Goal: Task Accomplishment & Management: Manage account settings

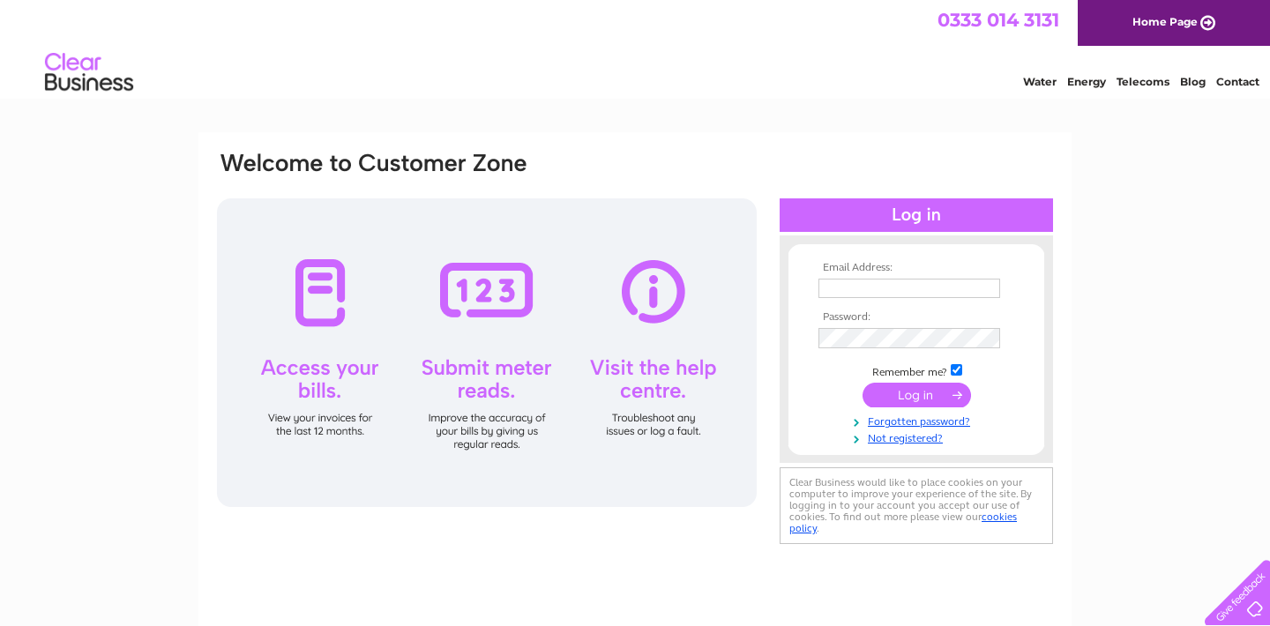
click at [929, 445] on div at bounding box center [915, 454] width 273 height 18
click at [930, 436] on link "Not registered?" at bounding box center [918, 437] width 200 height 17
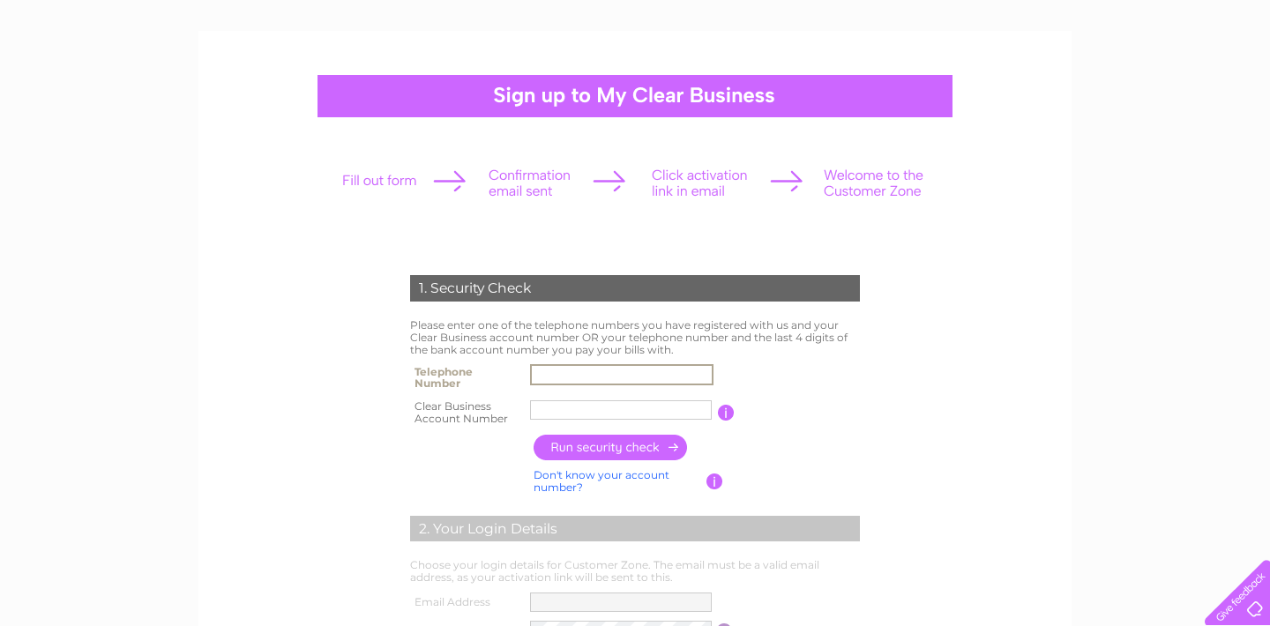
scroll to position [109, 0]
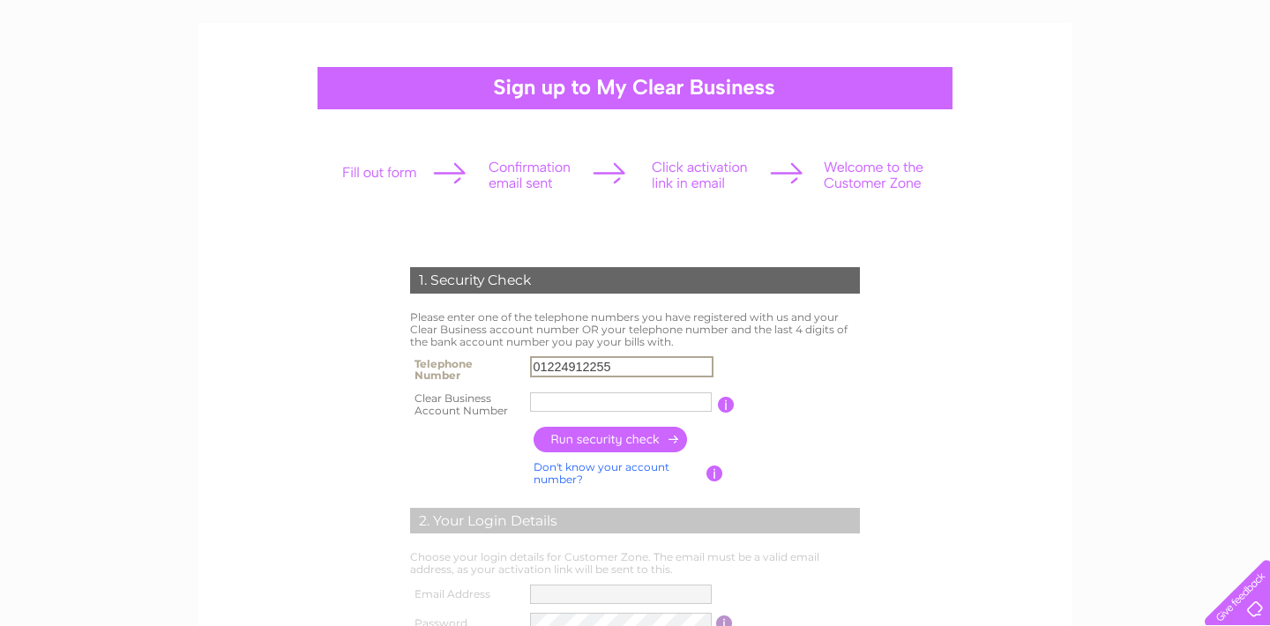
type input "01224912255"
paste input "30321872"
type input "30321872"
click at [617, 438] on input "button" at bounding box center [610, 440] width 155 height 26
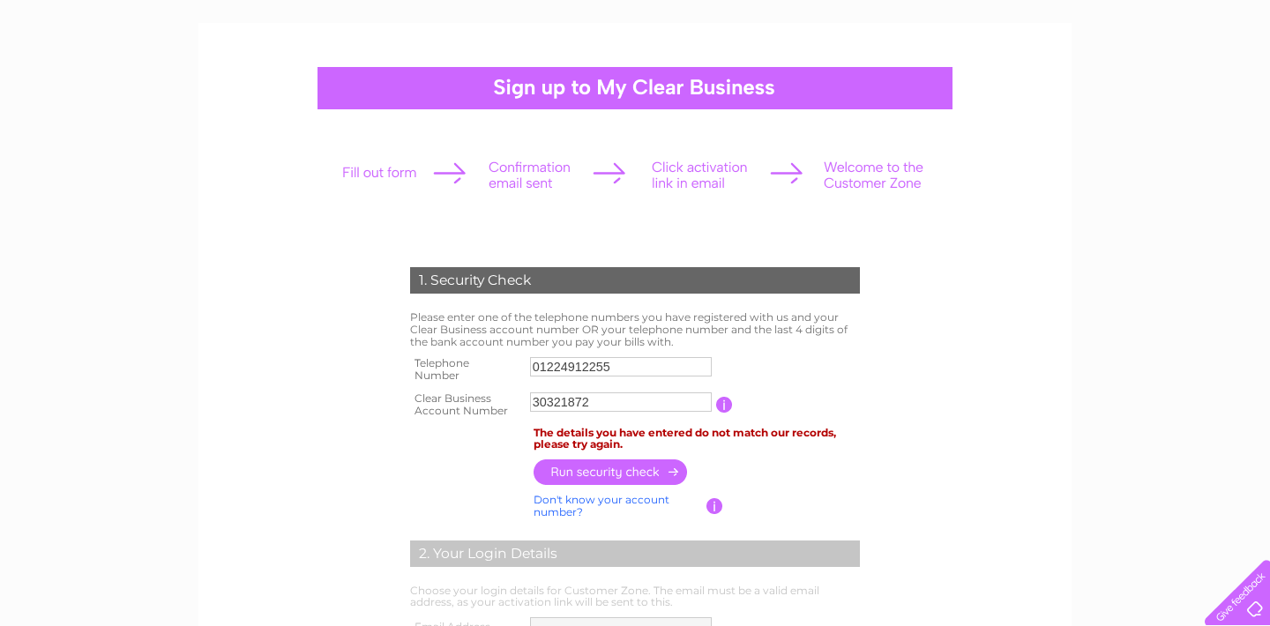
click at [640, 362] on input "01224912255" at bounding box center [621, 366] width 182 height 19
click at [640, 362] on input "01224912255" at bounding box center [621, 366] width 183 height 21
type input "0"
type input "07849844998"
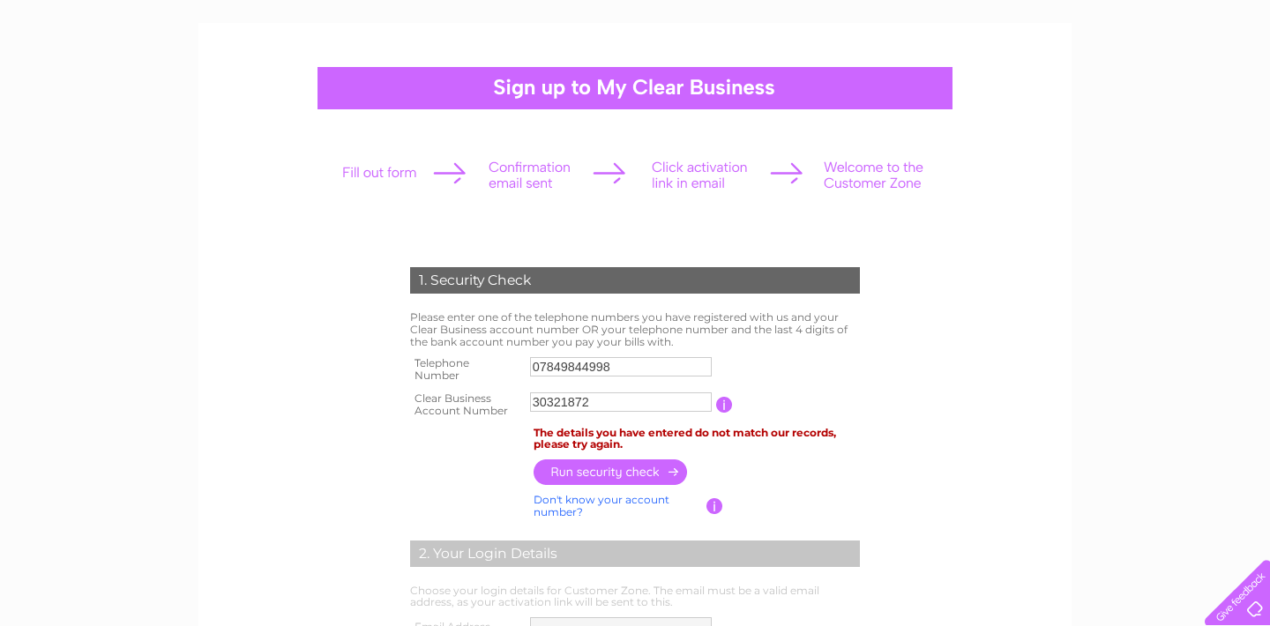
click at [638, 476] on input "button" at bounding box center [610, 472] width 155 height 26
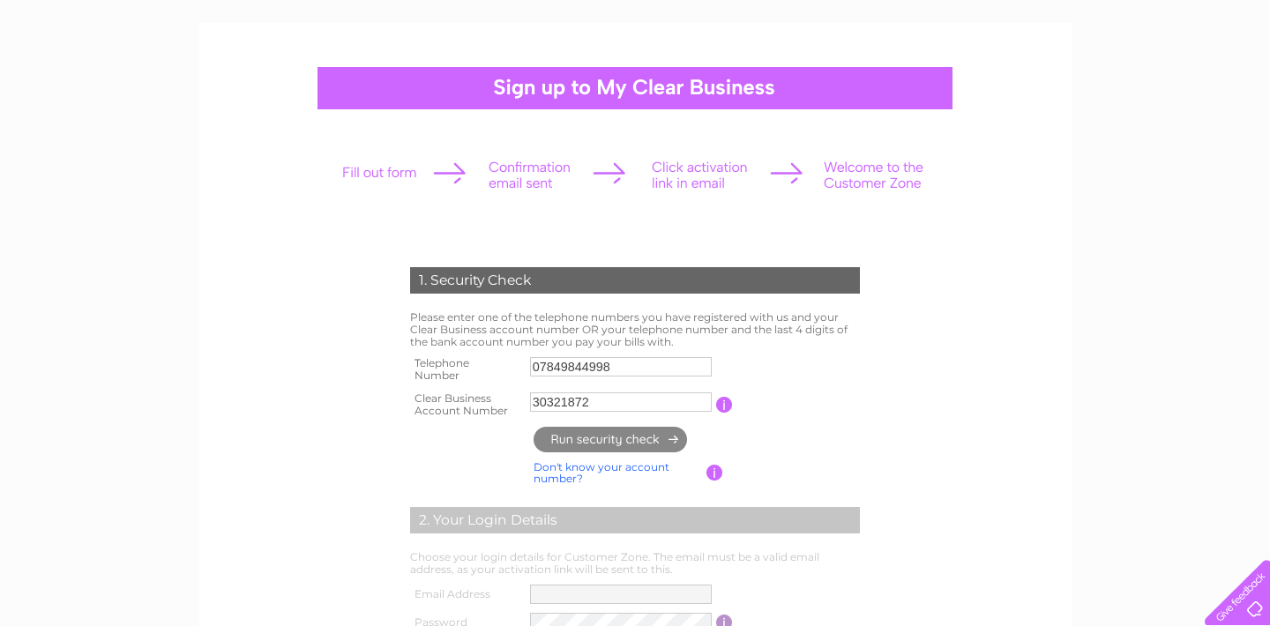
type input "**********"
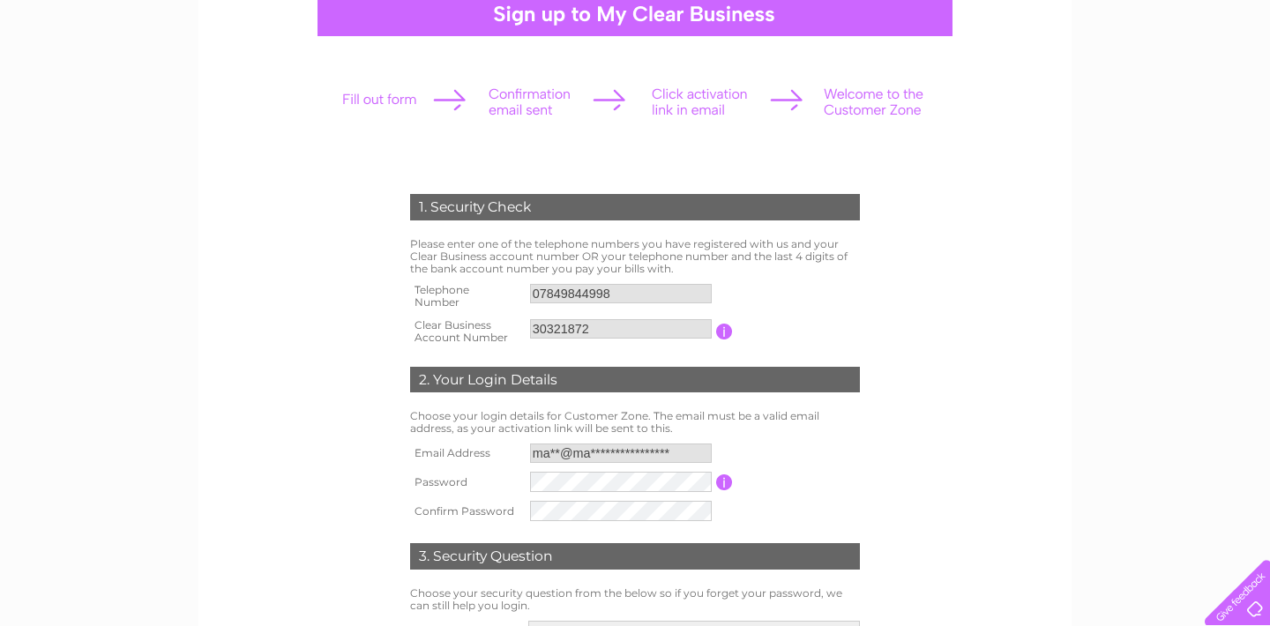
scroll to position [264, 0]
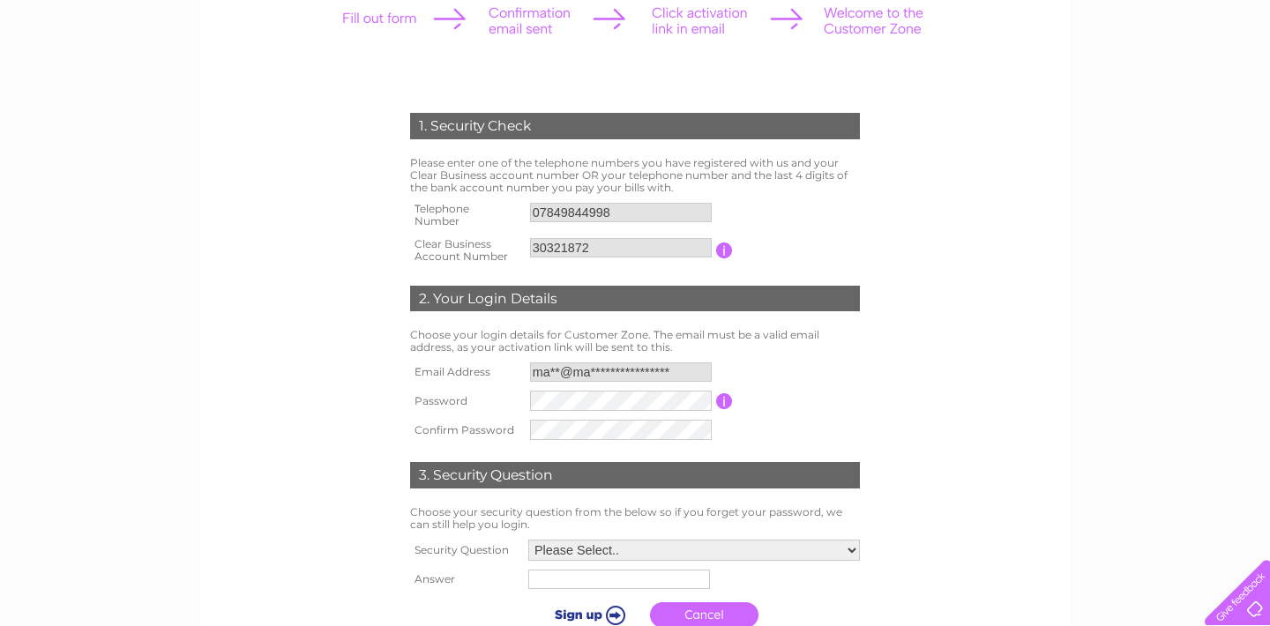
click at [619, 397] on div "1. Security Check Please enter one of the telephone numbers you have registered…" at bounding box center [635, 365] width 532 height 541
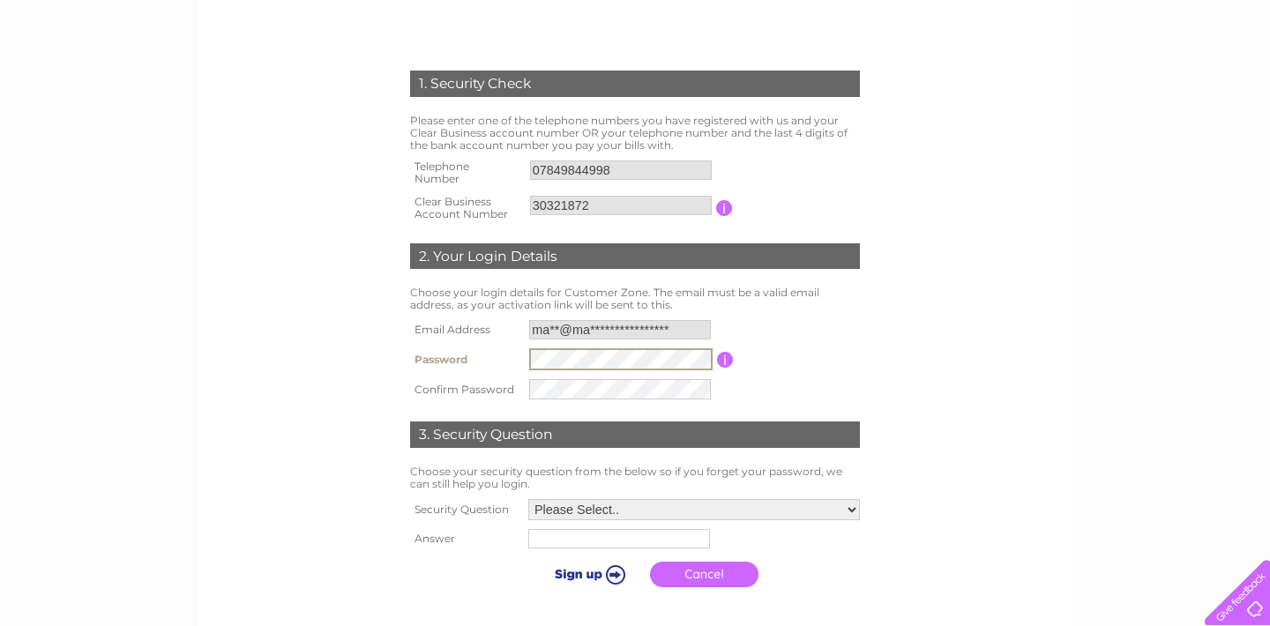
scroll to position [310, 0]
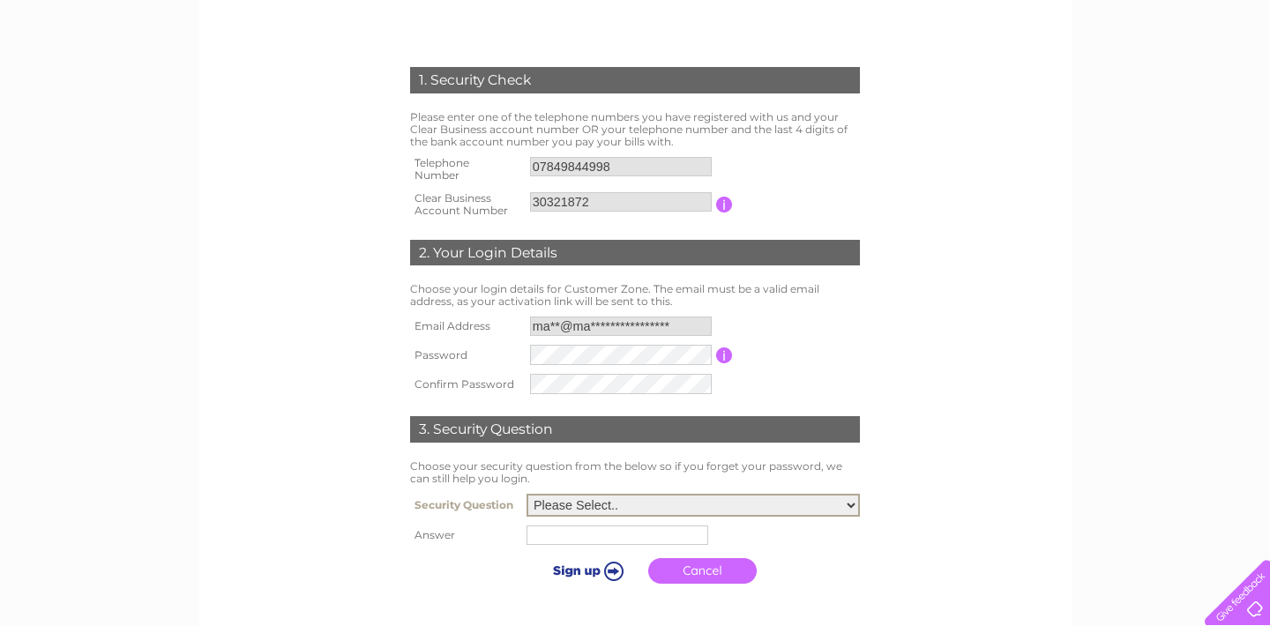
select select "5"
click at [578, 532] on input "text" at bounding box center [619, 534] width 183 height 21
type input "tiny"
click at [572, 566] on input "submit" at bounding box center [587, 570] width 108 height 25
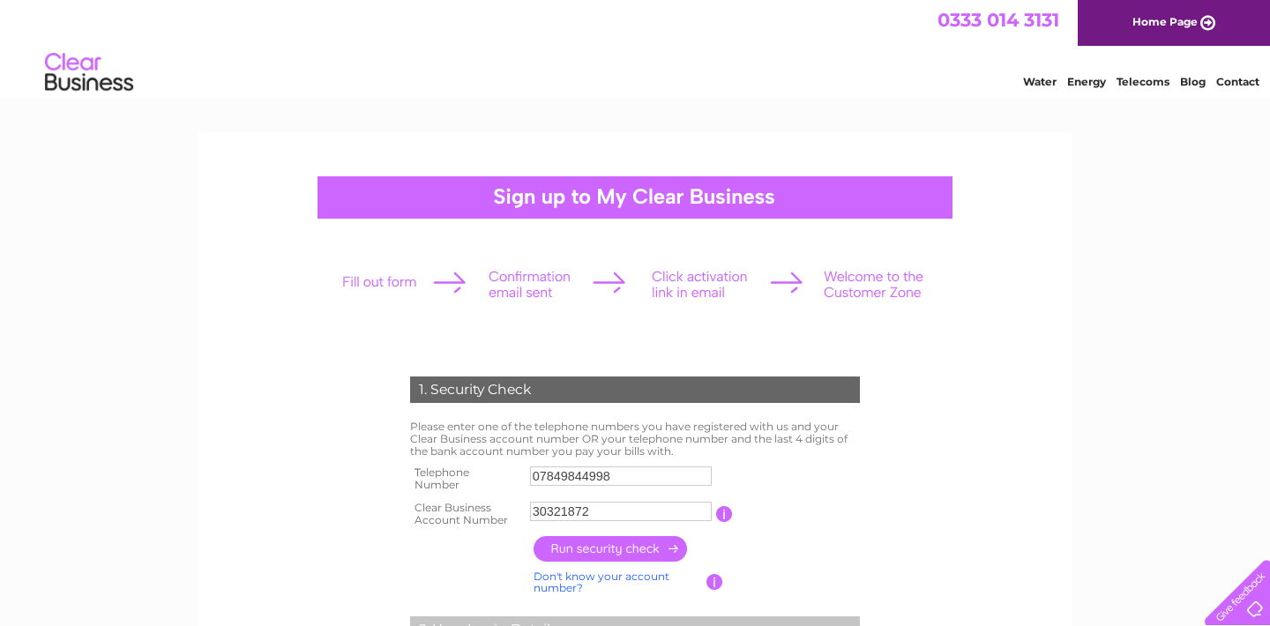
click at [1153, 29] on link "Home Page" at bounding box center [1174, 23] width 192 height 46
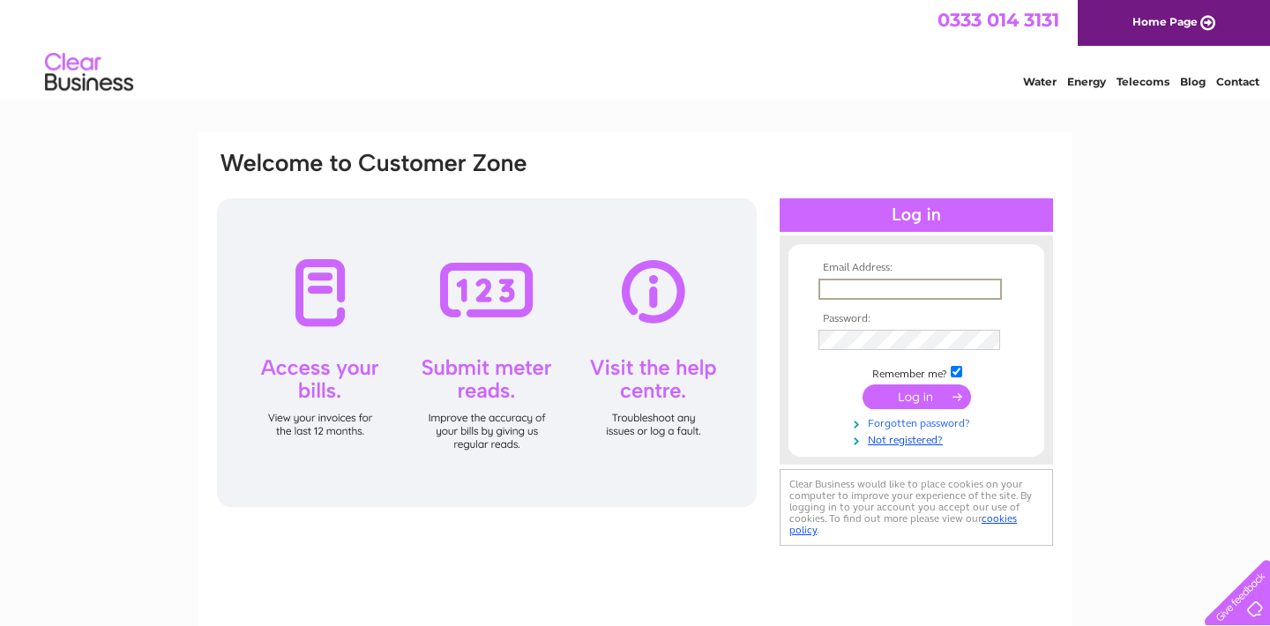
click at [928, 422] on link "Forgotten password?" at bounding box center [918, 422] width 200 height 17
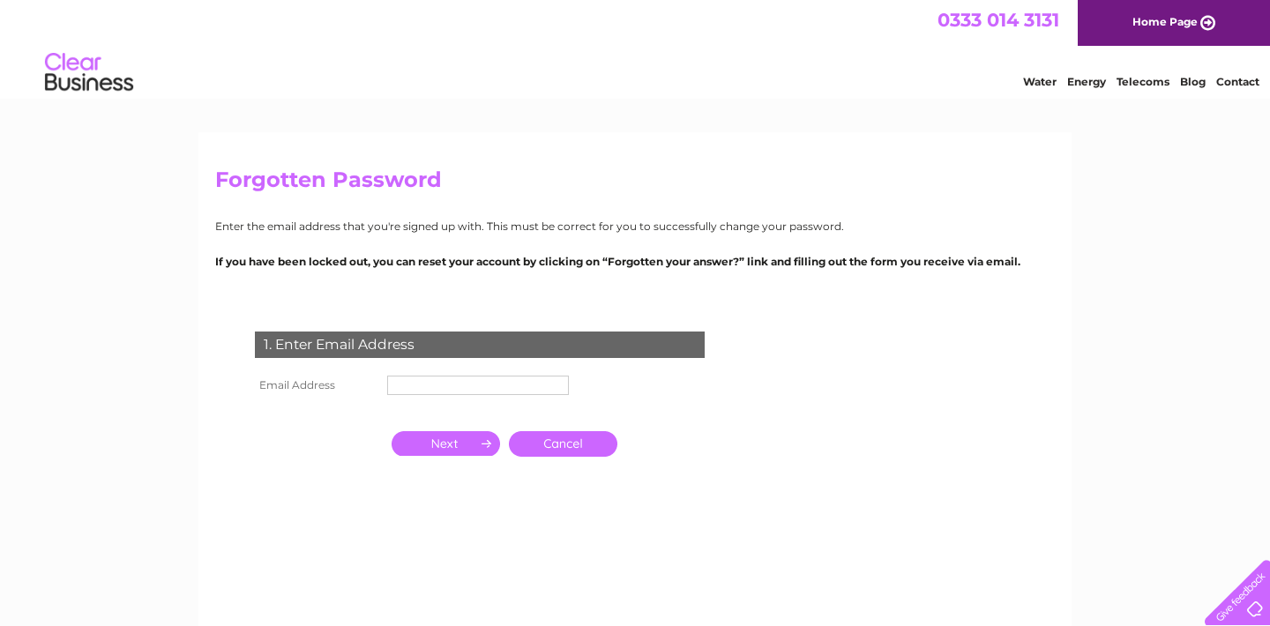
click at [474, 389] on input "text" at bounding box center [478, 385] width 182 height 19
type input "mary@mas-catering.co.uk"
click input "submit" at bounding box center [0, 0] width 0 height 0
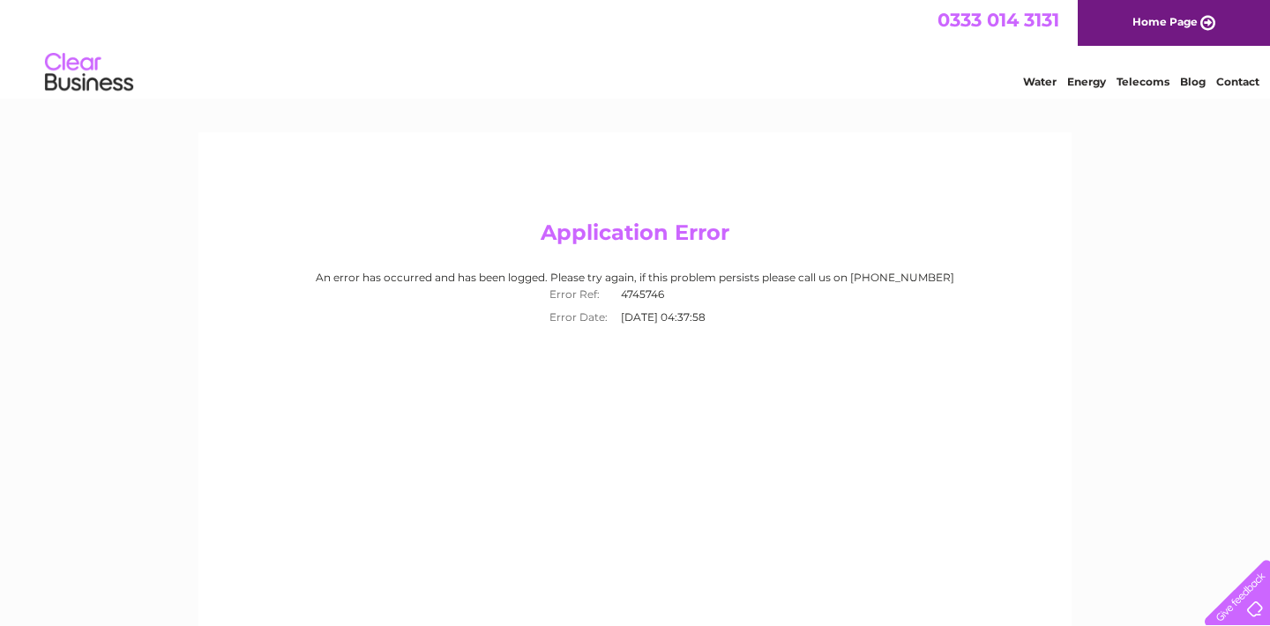
click at [1194, 22] on link "Home Page" at bounding box center [1174, 23] width 192 height 46
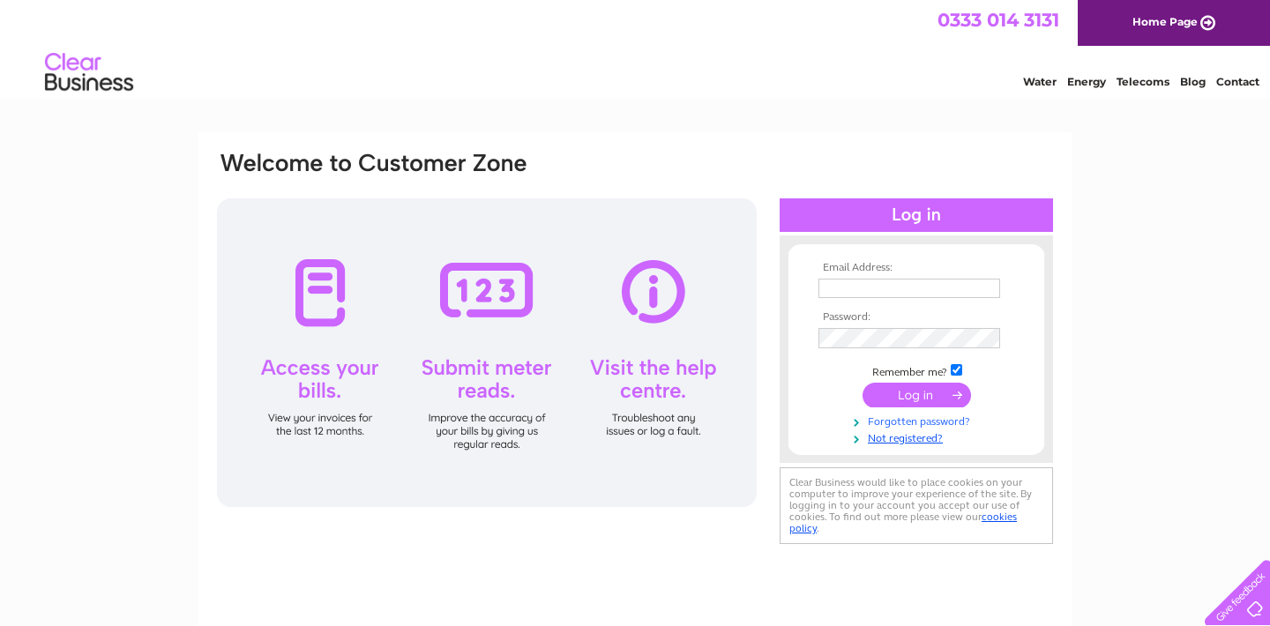
click at [939, 423] on link "Forgotten password?" at bounding box center [918, 420] width 200 height 17
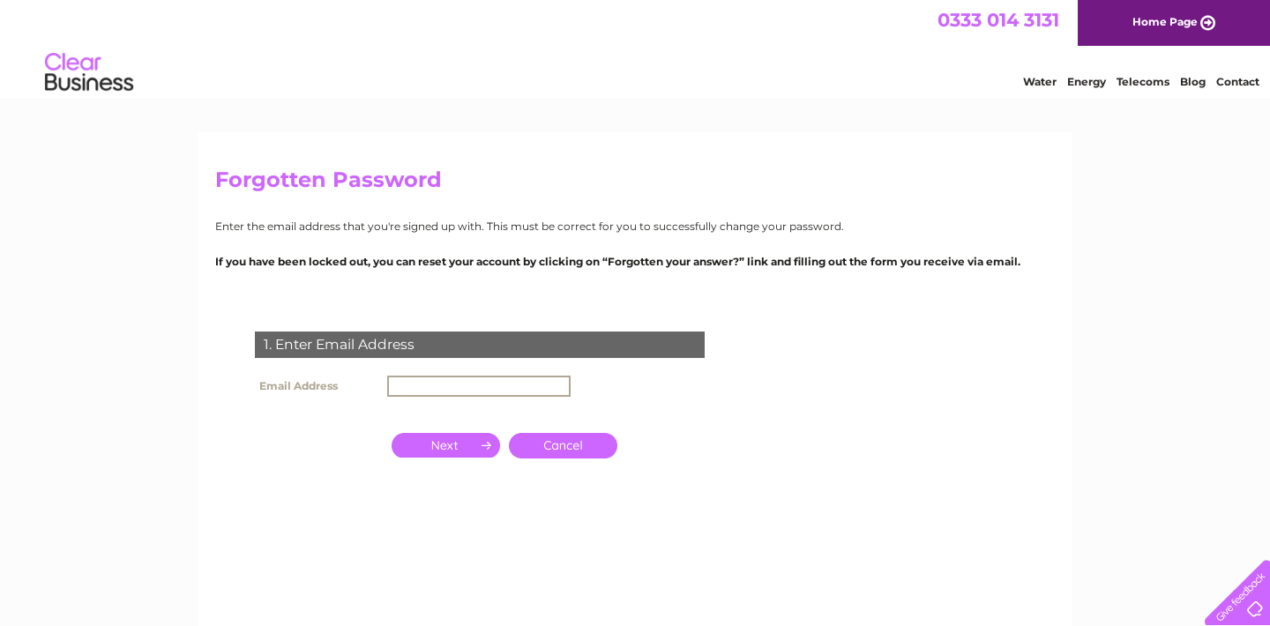
click at [426, 388] on input "text" at bounding box center [478, 386] width 183 height 21
type input "[PERSON_NAME][EMAIL_ADDRESS][DOMAIN_NAME]"
click at [451, 448] on input "button" at bounding box center [446, 443] width 108 height 25
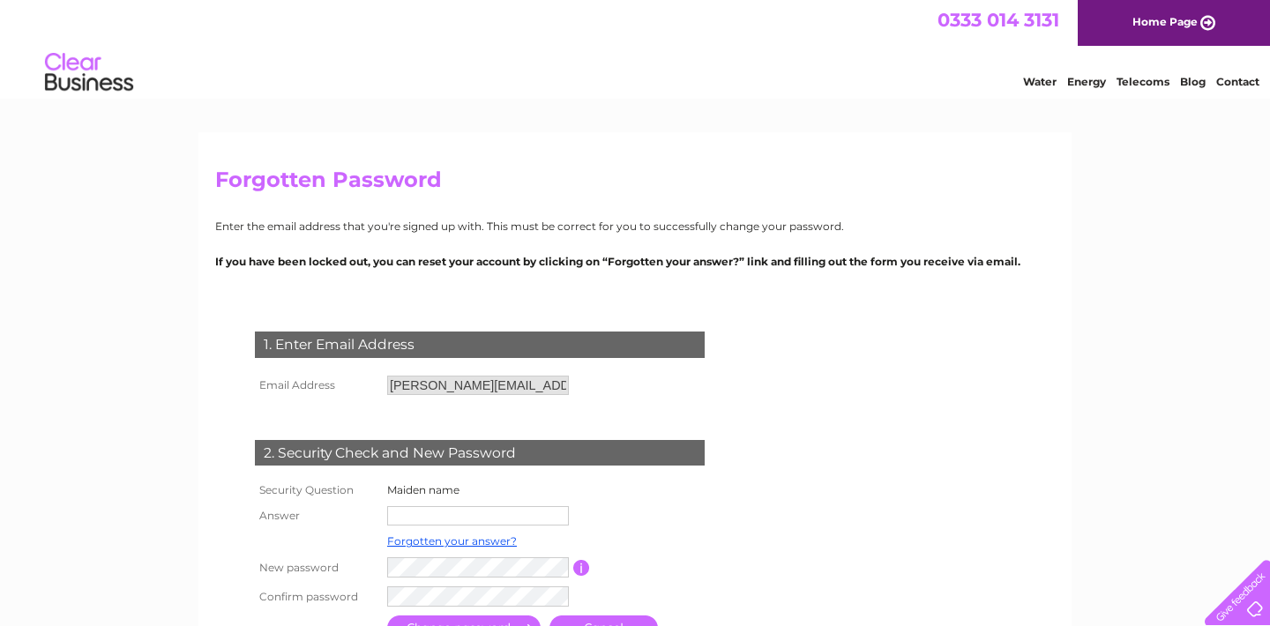
scroll to position [126, 0]
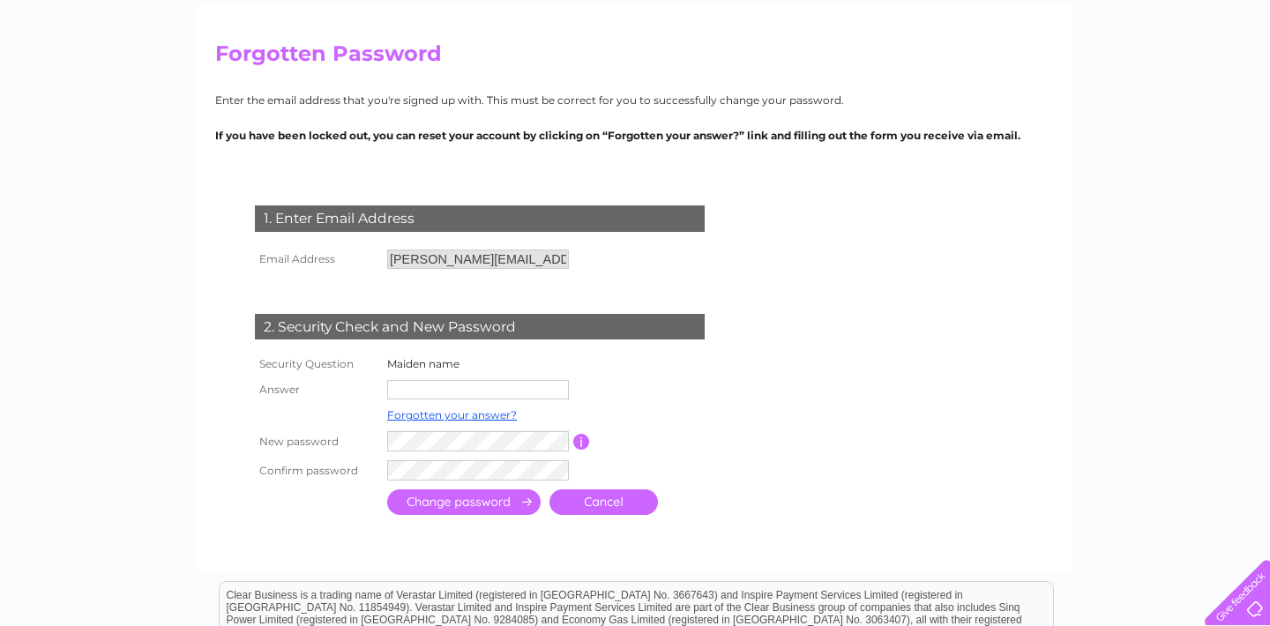
click at [486, 389] on input "text" at bounding box center [478, 389] width 182 height 19
type input "[PERSON_NAME]"
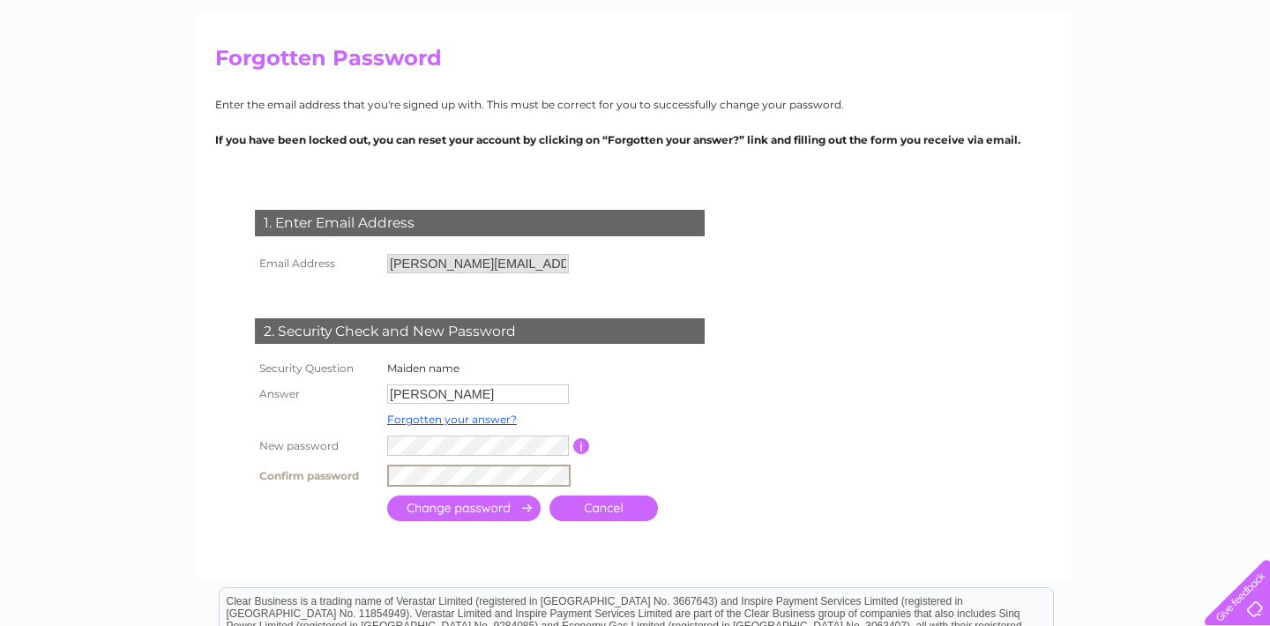
scroll to position [128, 0]
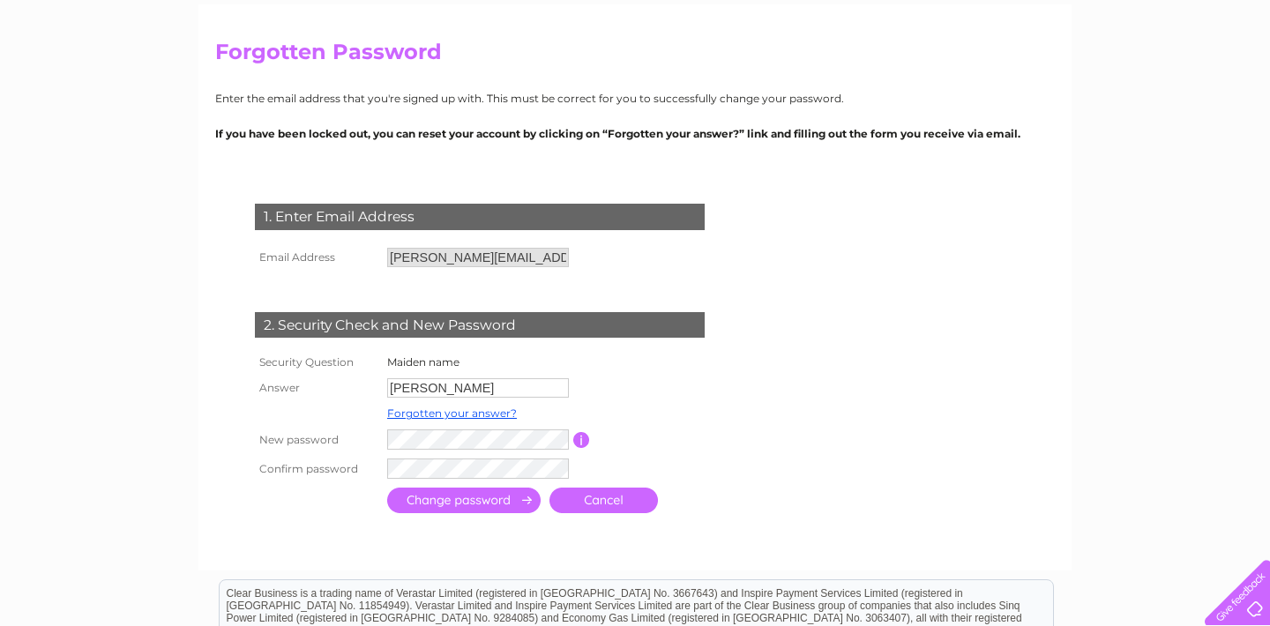
click at [485, 497] on input "submit" at bounding box center [463, 501] width 153 height 26
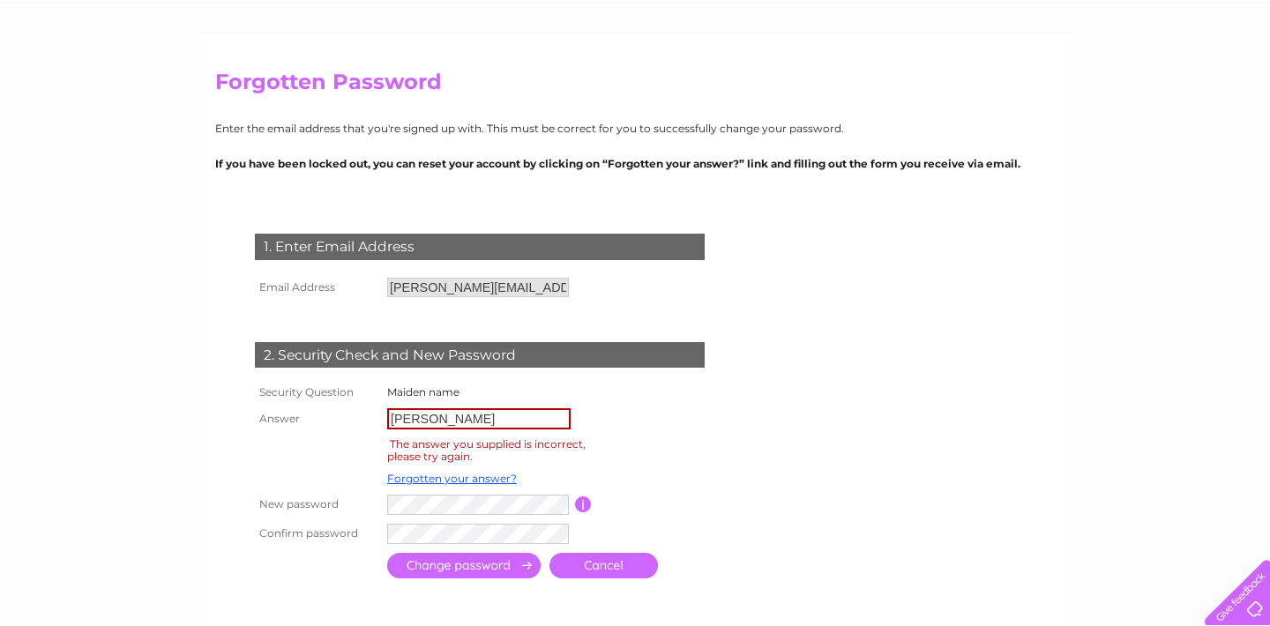
scroll to position [102, 0]
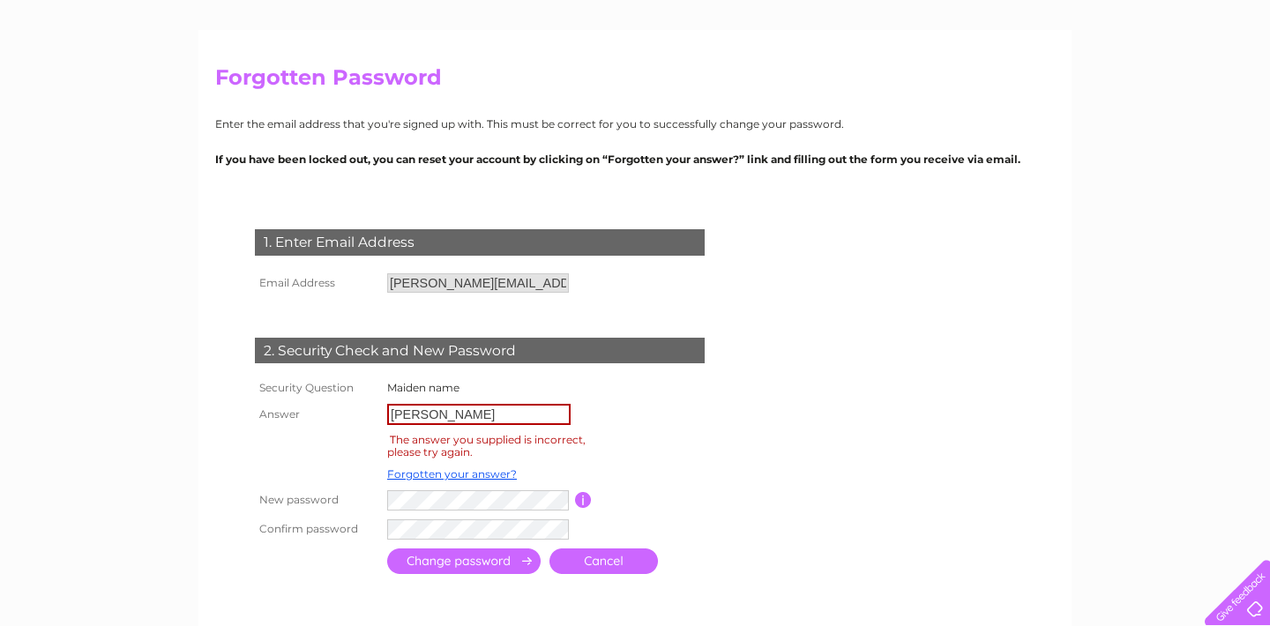
click at [508, 414] on input "[PERSON_NAME]" at bounding box center [478, 414] width 183 height 21
type input "d"
type input "[PERSON_NAME]"
click at [463, 554] on input "submit" at bounding box center [463, 563] width 153 height 26
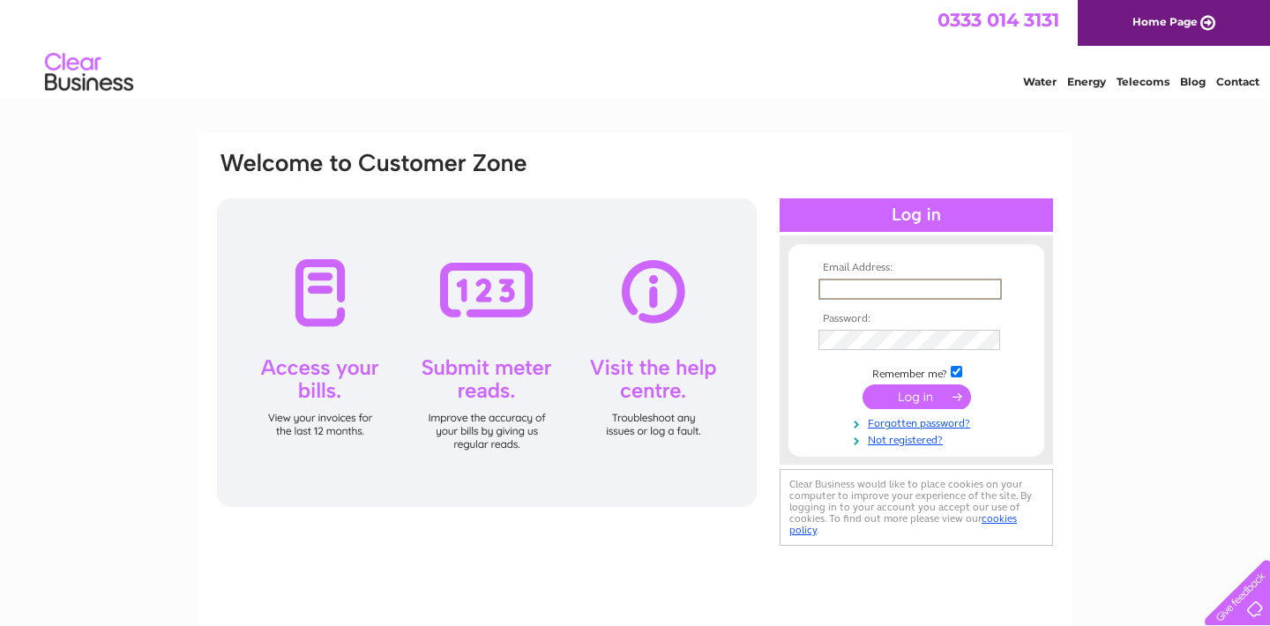
type input "[PERSON_NAME][EMAIL_ADDRESS][DOMAIN_NAME]"
click at [916, 395] on input "submit" at bounding box center [916, 396] width 108 height 25
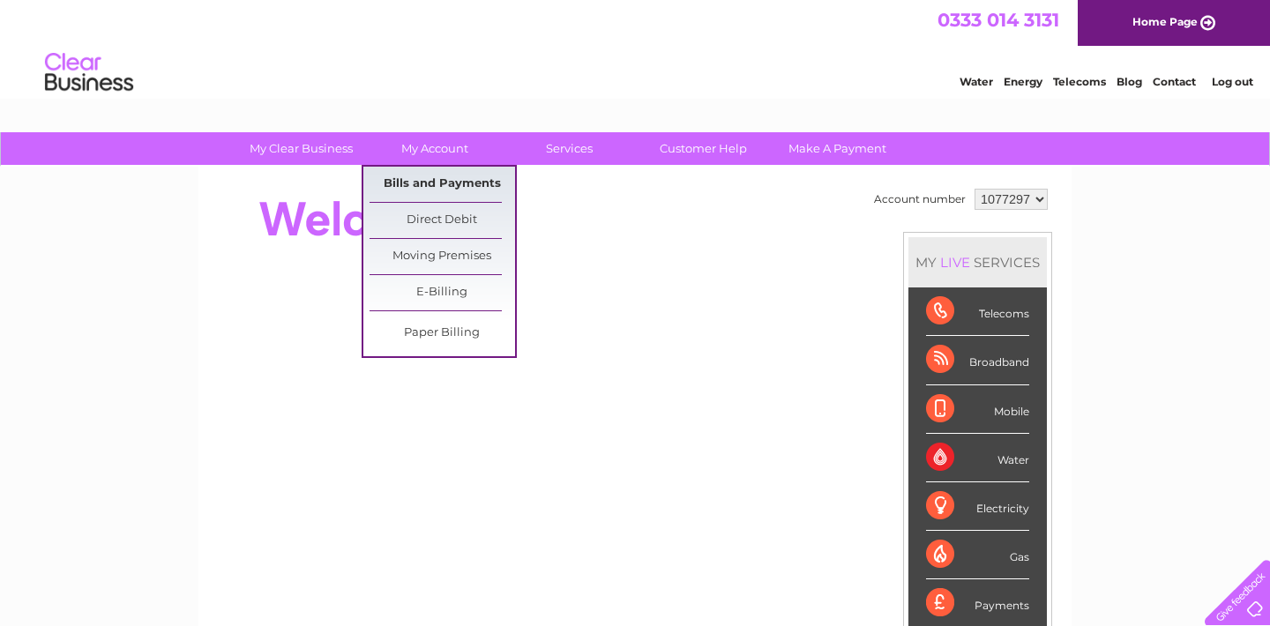
click at [451, 184] on link "Bills and Payments" at bounding box center [441, 184] width 145 height 35
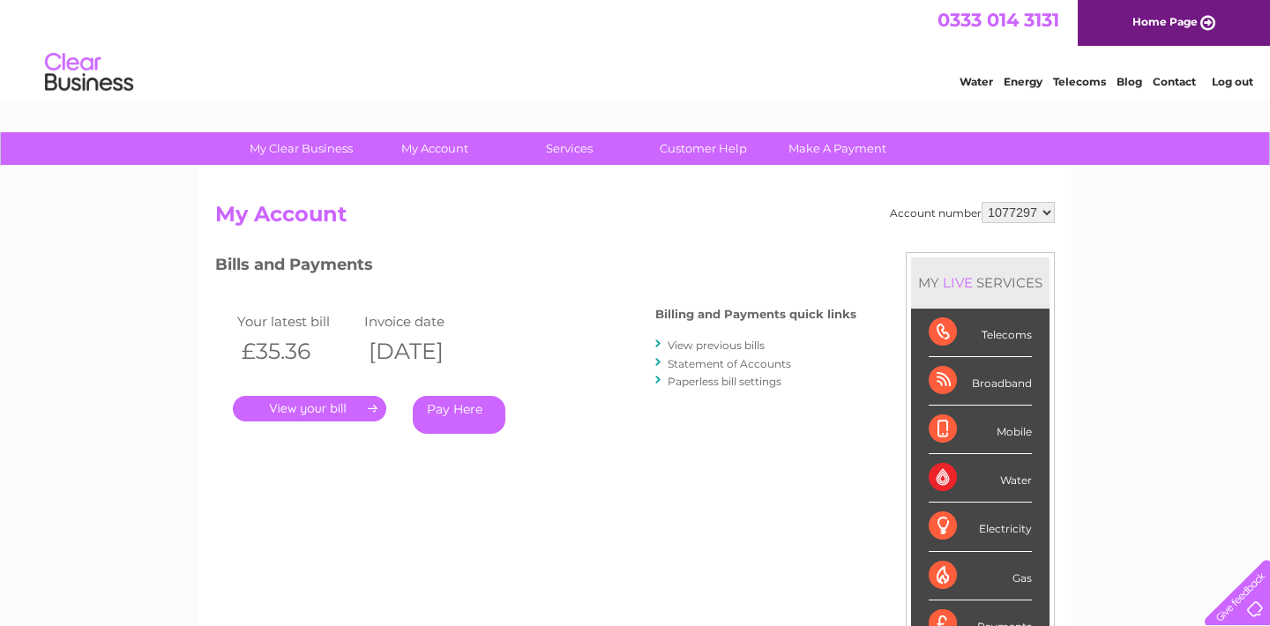
click at [345, 408] on link "." at bounding box center [309, 409] width 153 height 26
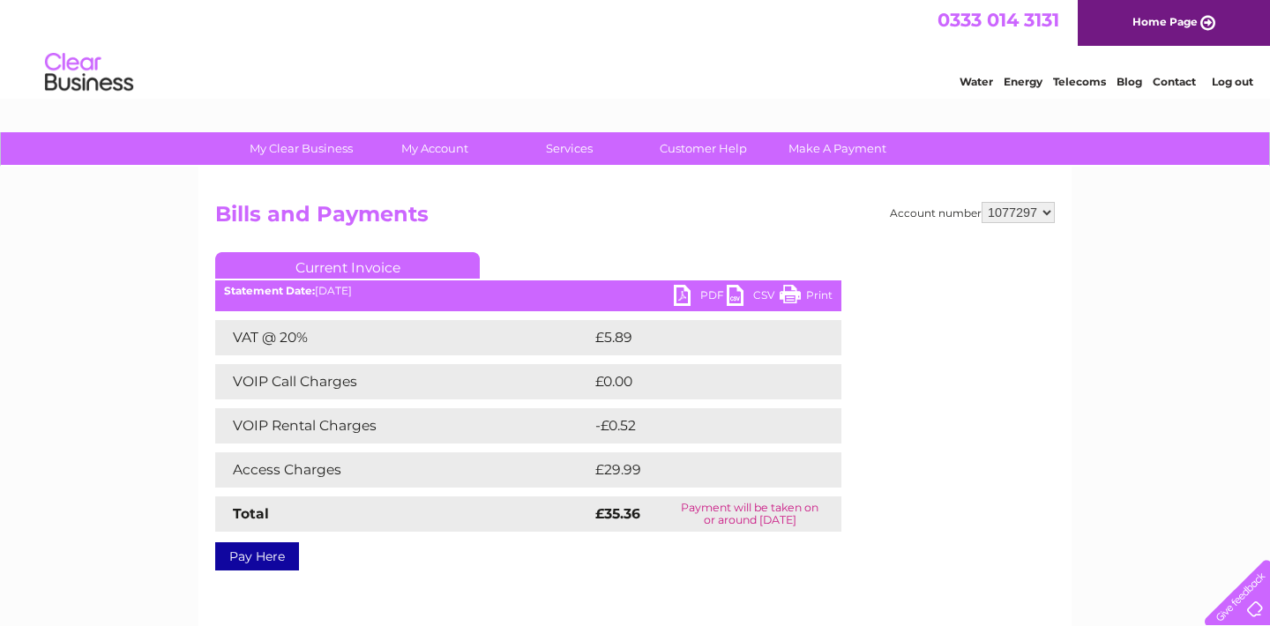
click at [707, 292] on link "PDF" at bounding box center [700, 298] width 53 height 26
